Goal: Information Seeking & Learning: Find specific fact

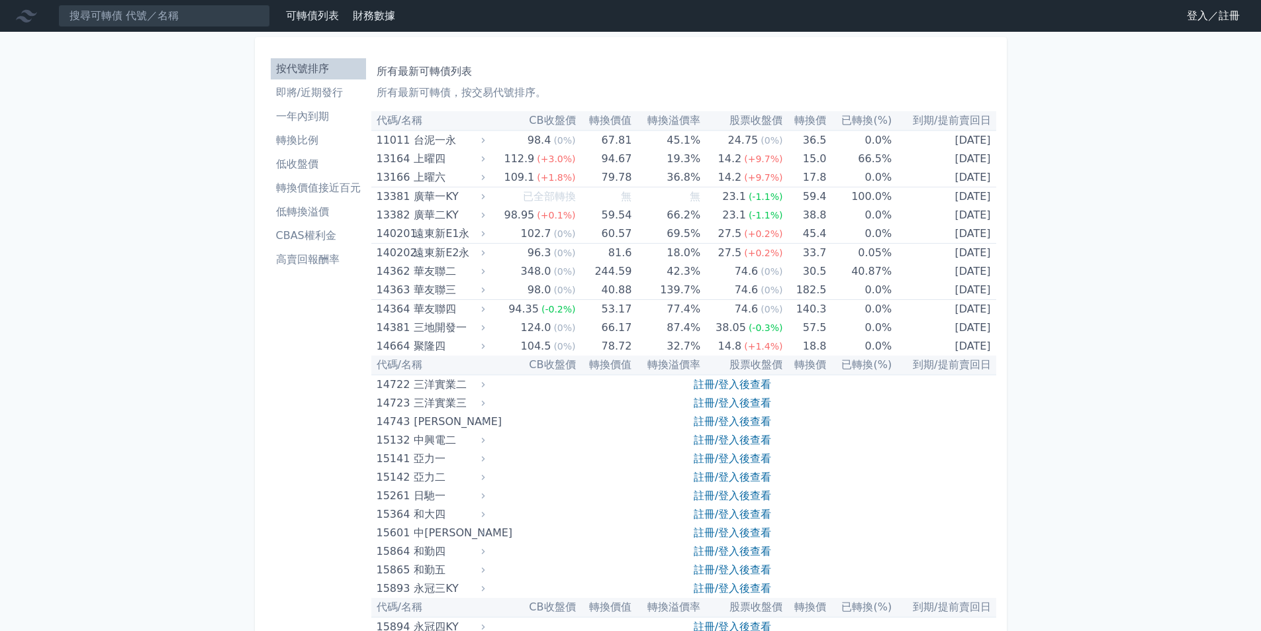
click at [93, 6] on input at bounding box center [164, 16] width 212 height 23
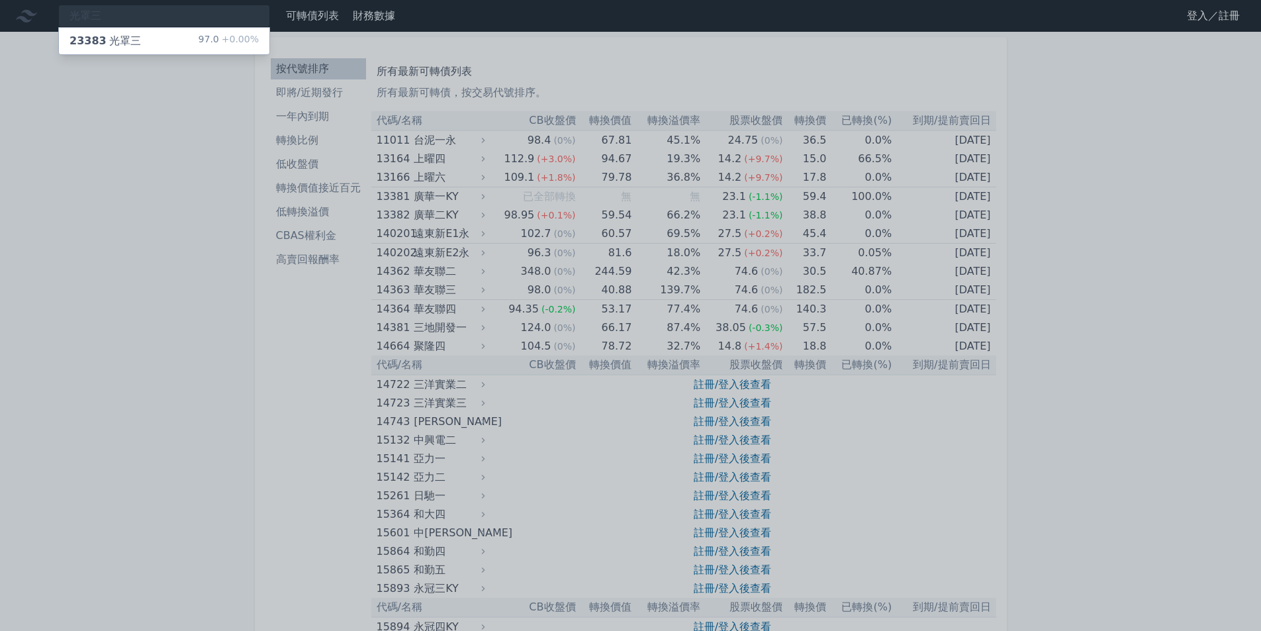
type input "光罩三"
click at [175, 35] on div "23383 光罩三 97.0 +0.00%" at bounding box center [164, 41] width 210 height 26
